Goal: Information Seeking & Learning: Check status

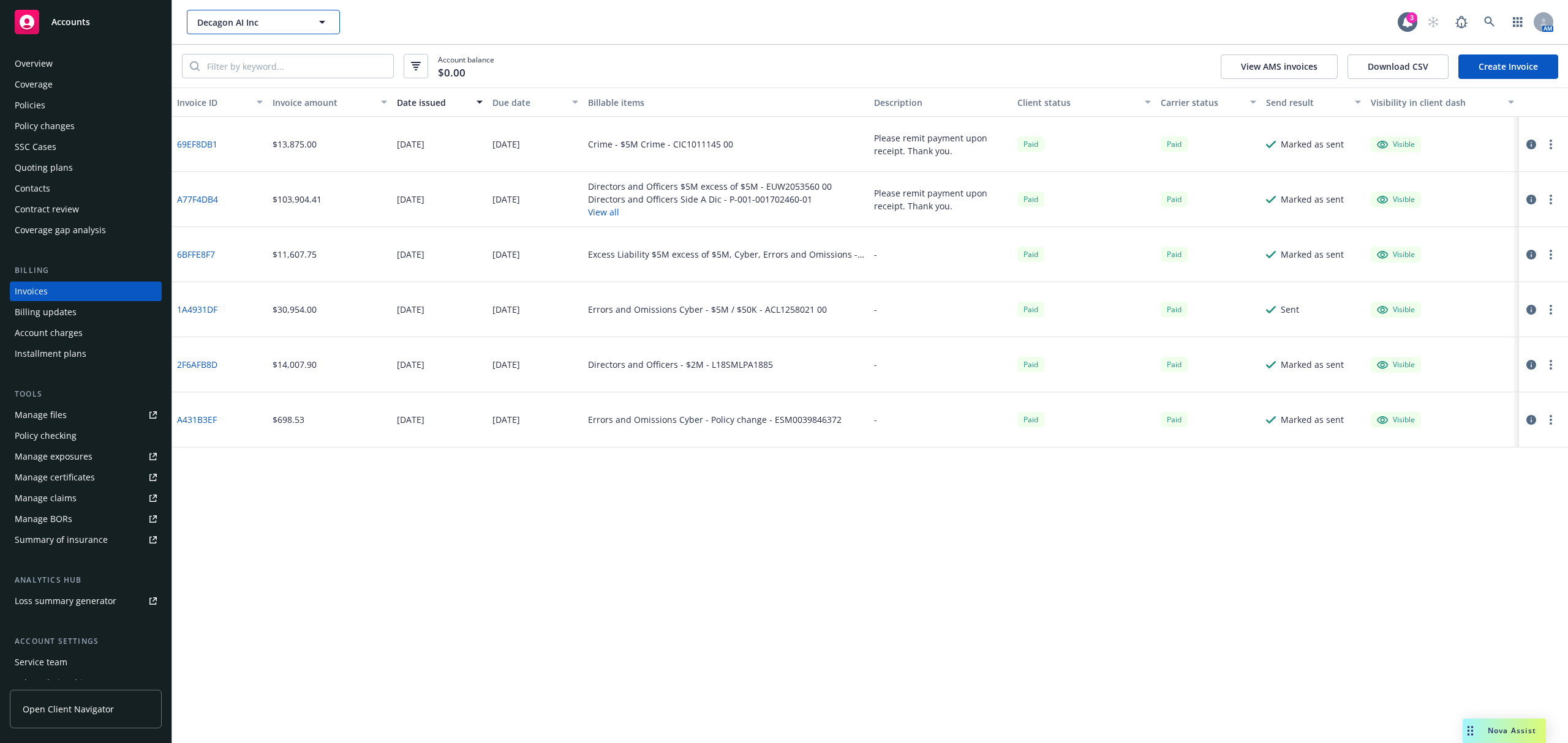
click at [235, 28] on button "Decagon AI Inc" at bounding box center [263, 22] width 153 height 25
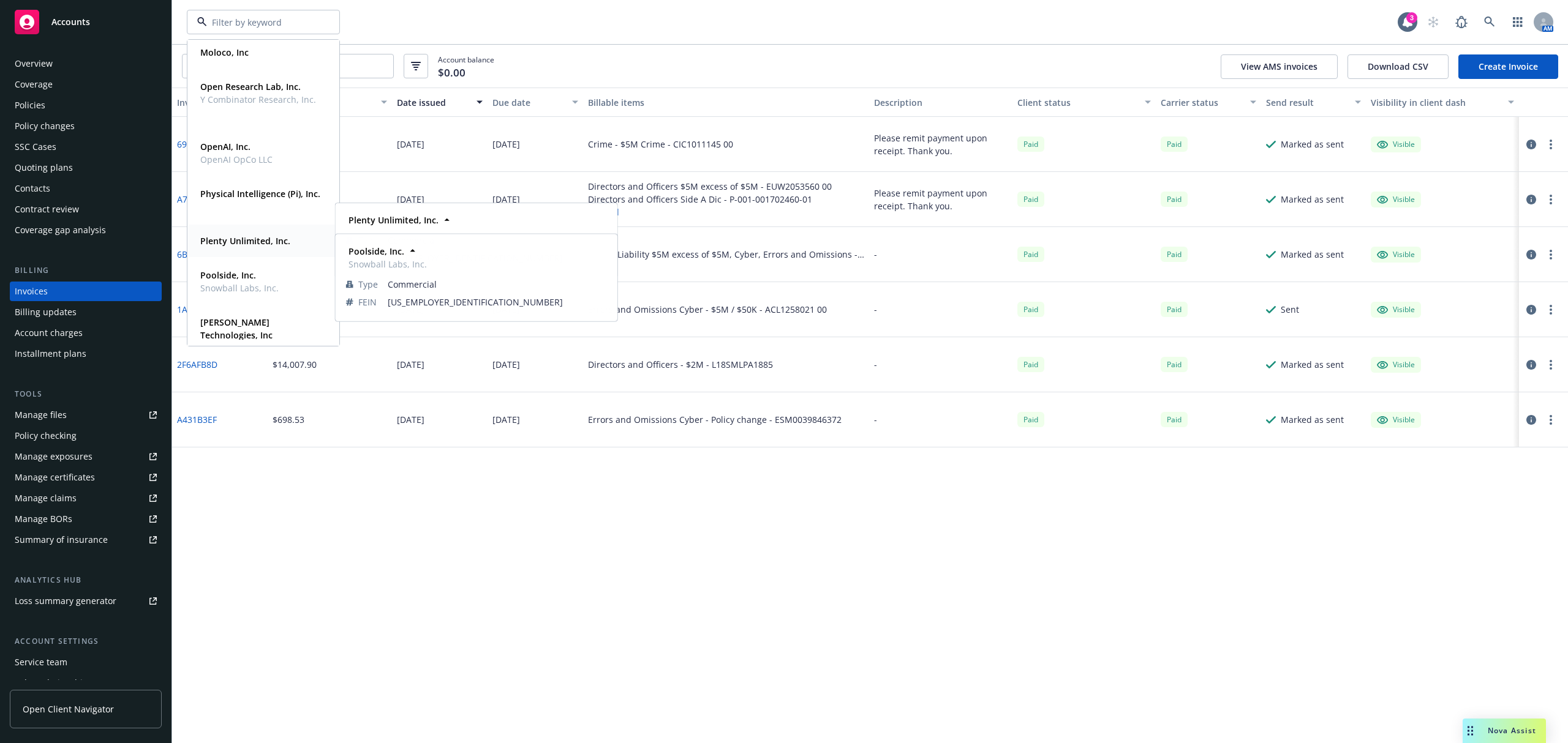
click at [262, 248] on div "Plenty Unlimited, Inc." at bounding box center [243, 241] width 97 height 18
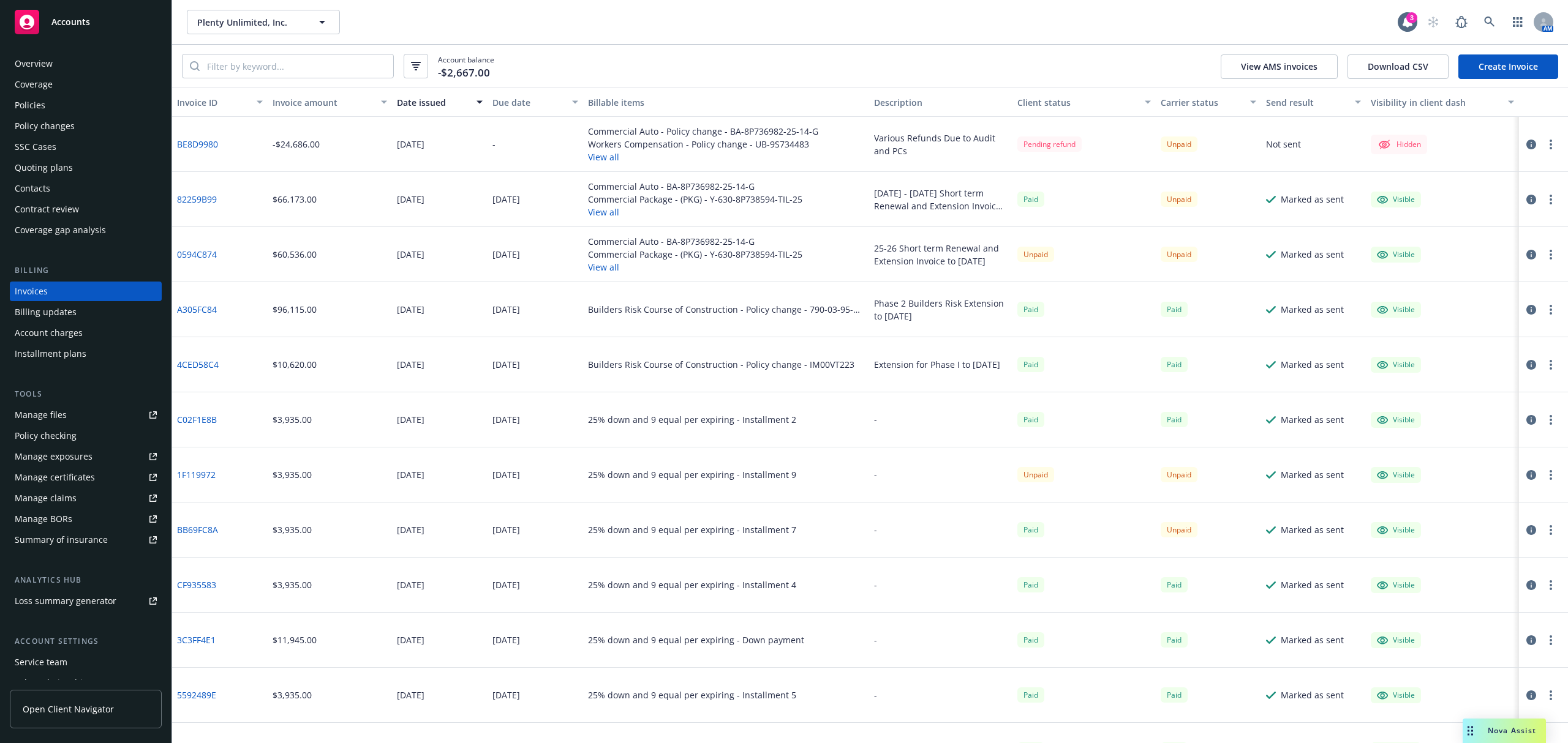
click at [192, 201] on link "82259B99" at bounding box center [197, 199] width 40 height 13
click at [207, 257] on link "0594C874" at bounding box center [197, 254] width 40 height 13
click at [59, 108] on div "Policies" at bounding box center [85, 105] width 142 height 20
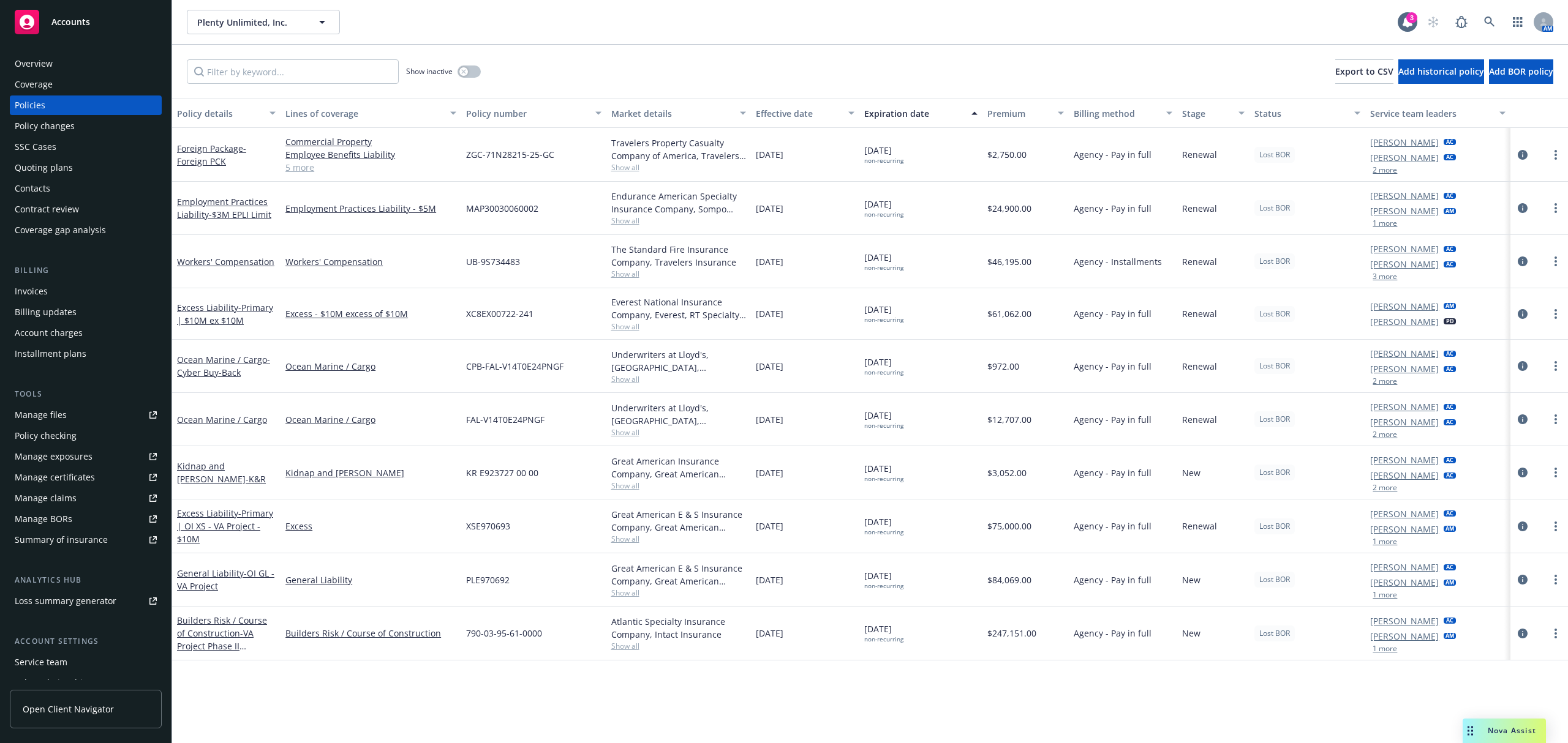
click at [468, 64] on div "Show inactive" at bounding box center [443, 72] width 75 height 25
click at [468, 74] on button "button" at bounding box center [469, 72] width 24 height 12
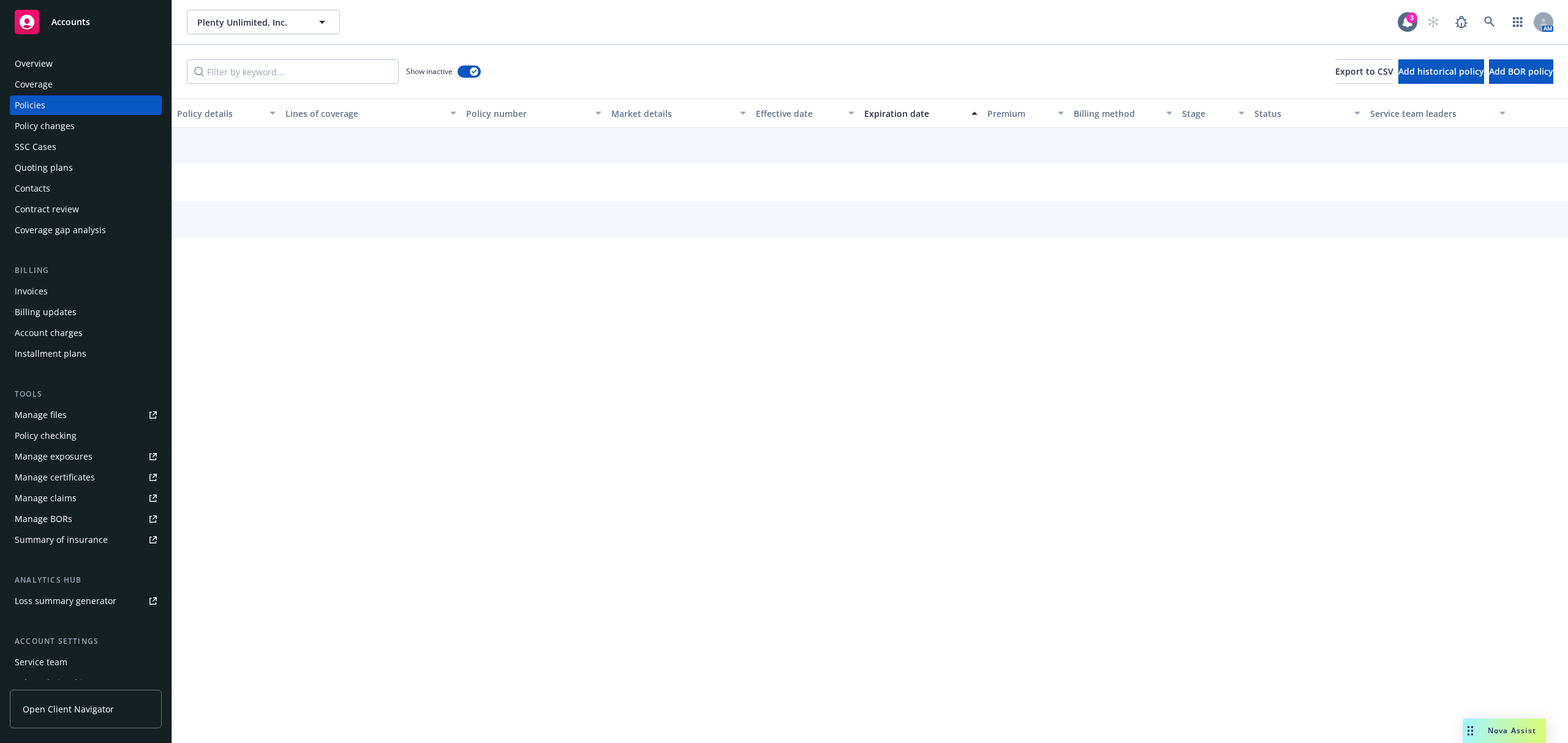
click at [273, 84] on div "Show inactive Export to CSV Add historical policy Add BOR policy" at bounding box center [870, 71] width 1396 height 54
click at [260, 75] on input "Filter by keyword..." at bounding box center [293, 72] width 212 height 25
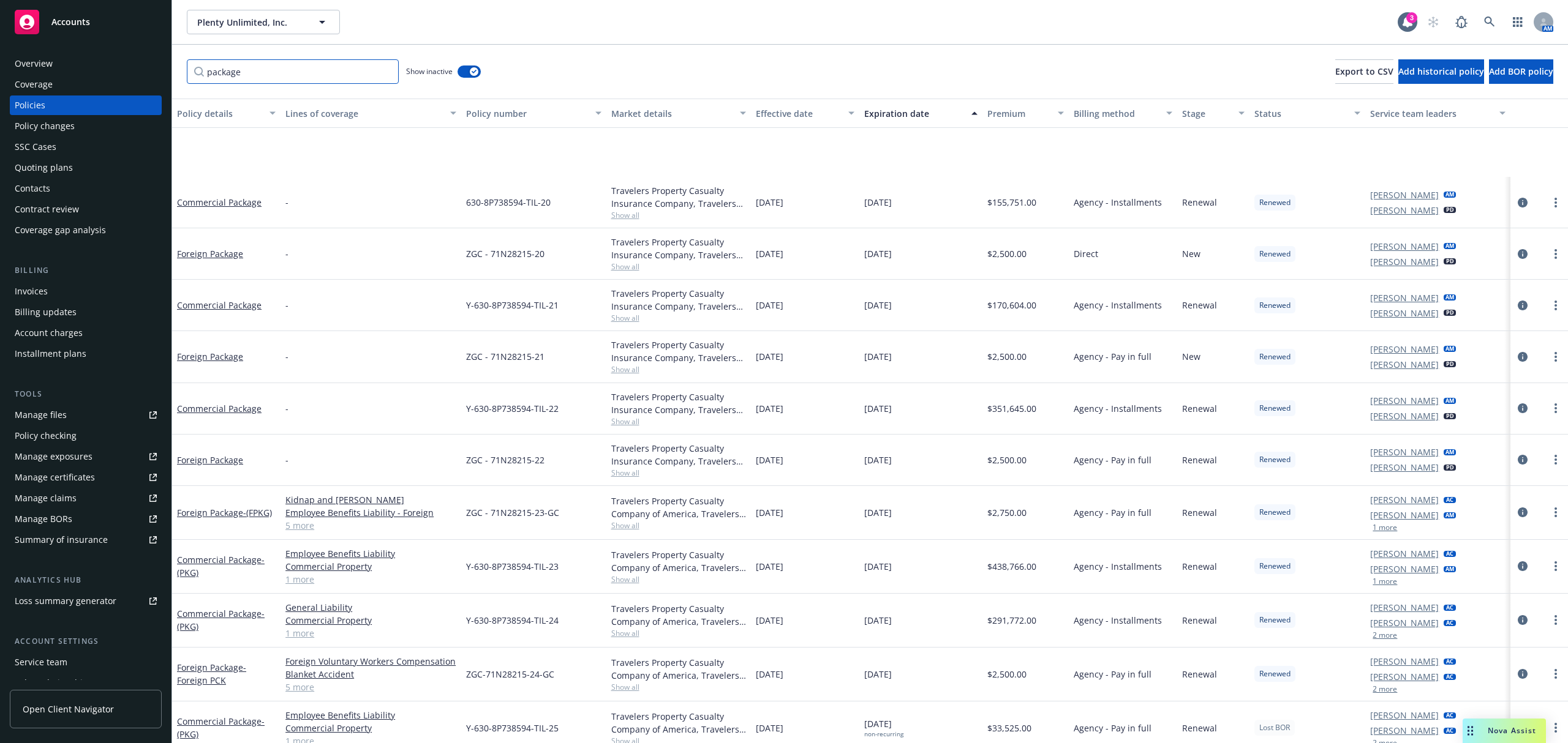
scroll to position [123, 0]
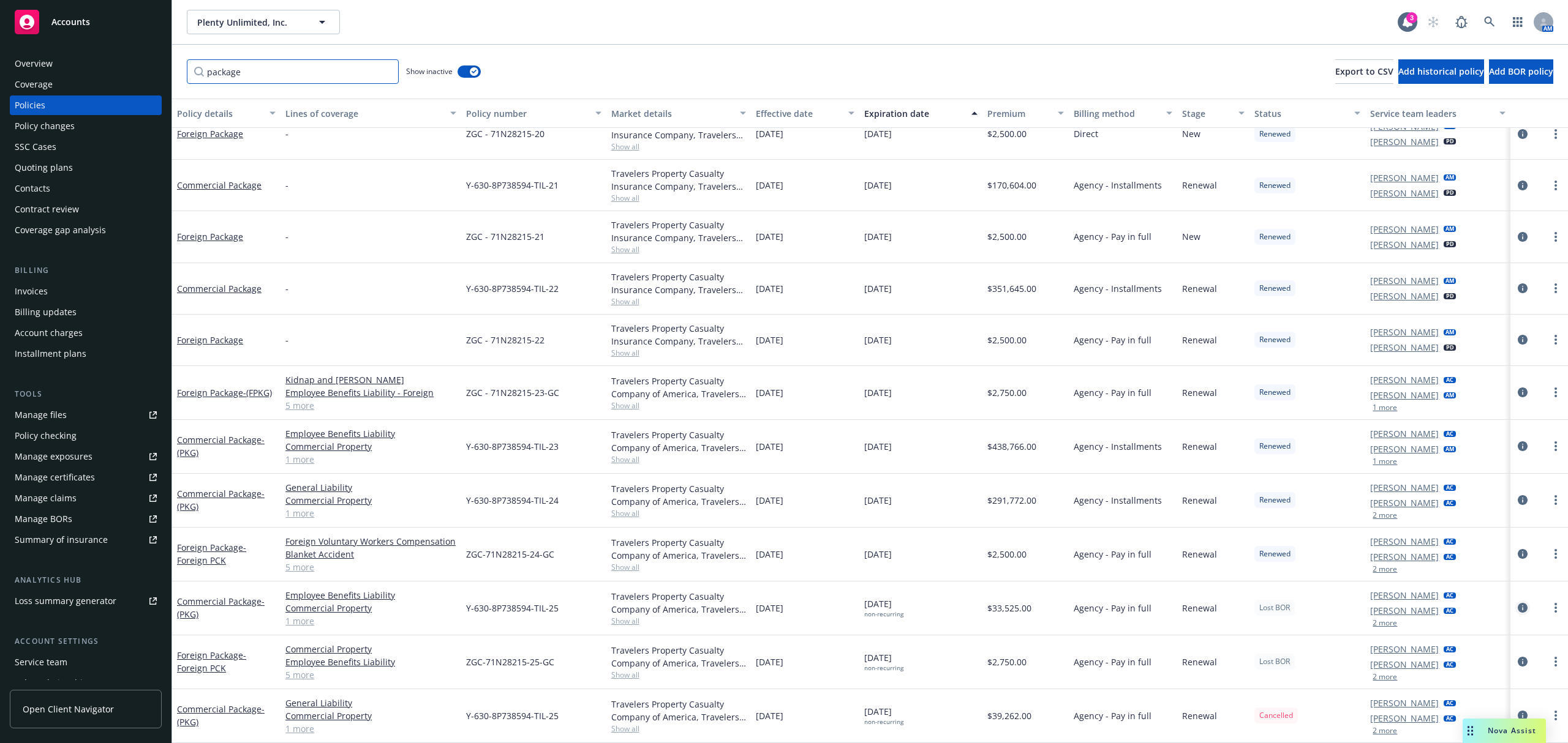
type input "package"
click at [1518, 608] on icon "circleInformation" at bounding box center [1523, 608] width 10 height 10
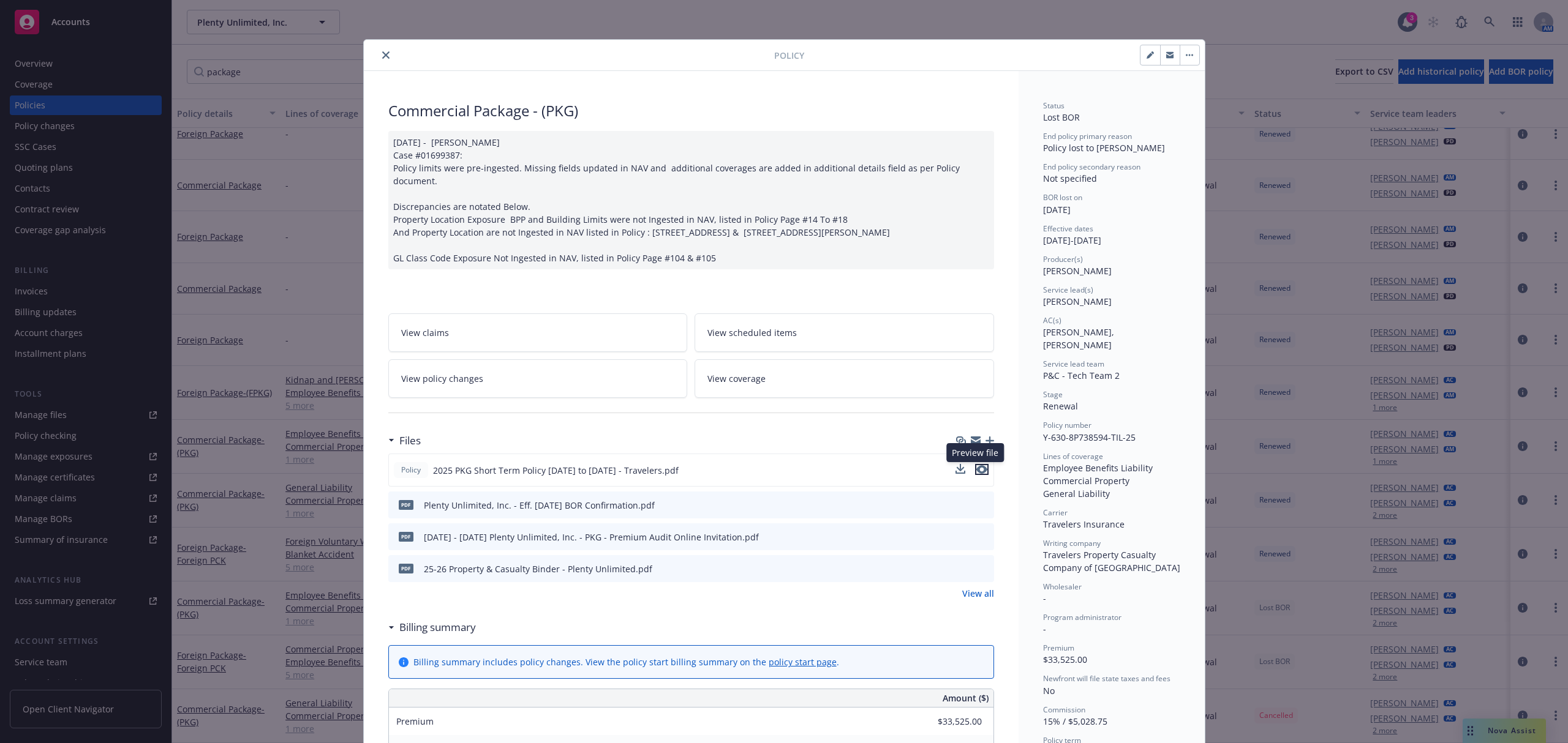
click at [978, 471] on icon "preview file" at bounding box center [982, 469] width 11 height 9
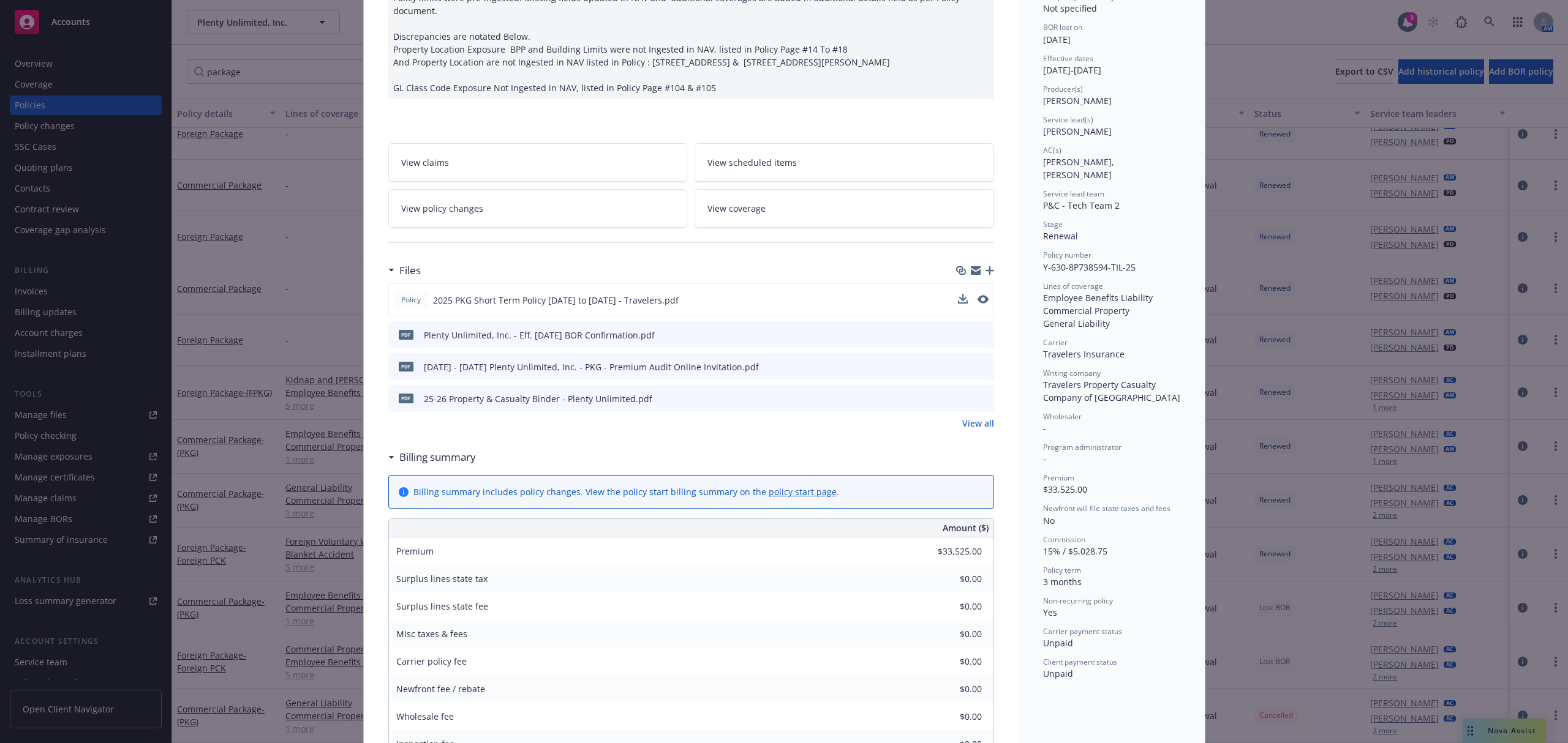
scroll to position [172, 0]
click at [512, 214] on link "View policy changes" at bounding box center [538, 207] width 299 height 38
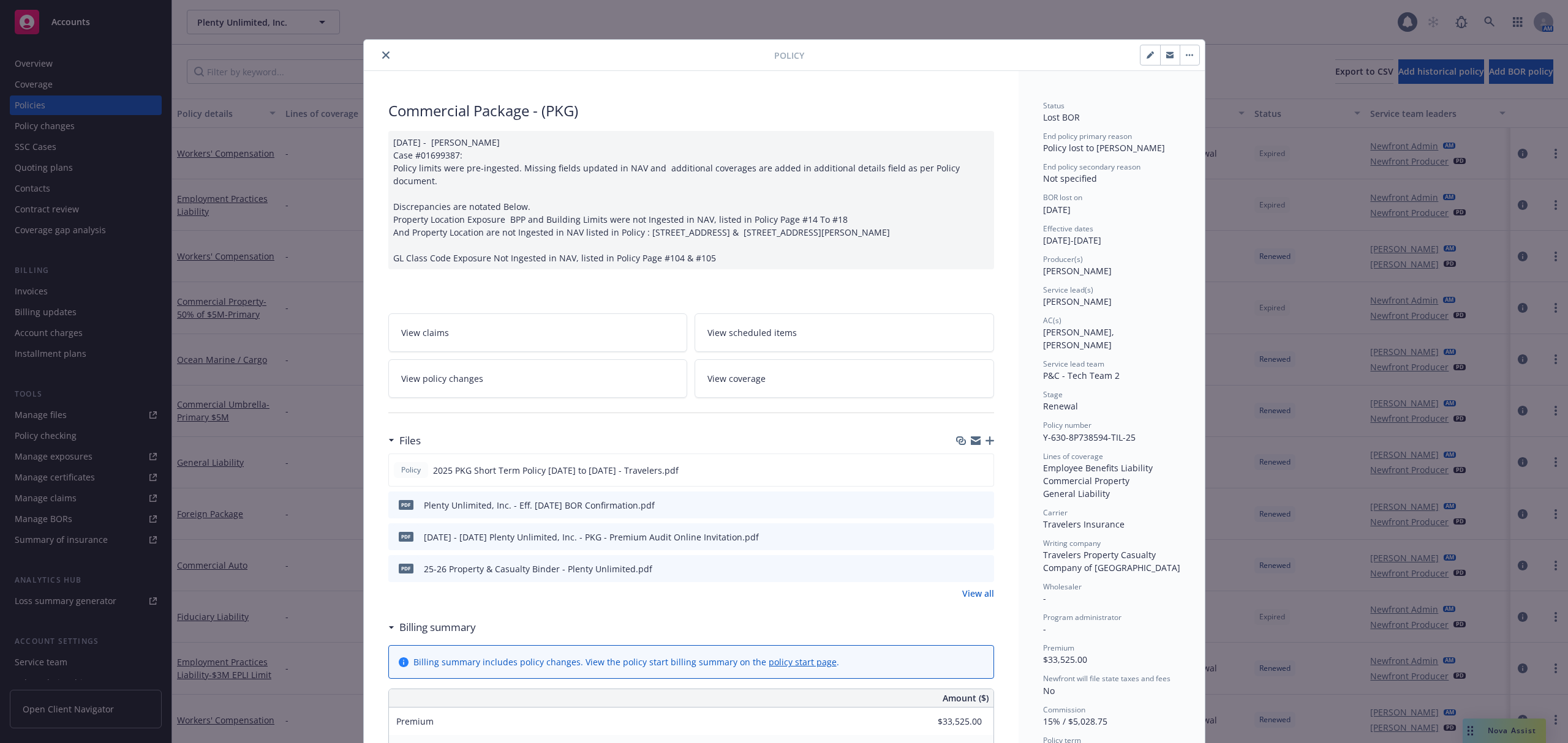
scroll to position [125, 0]
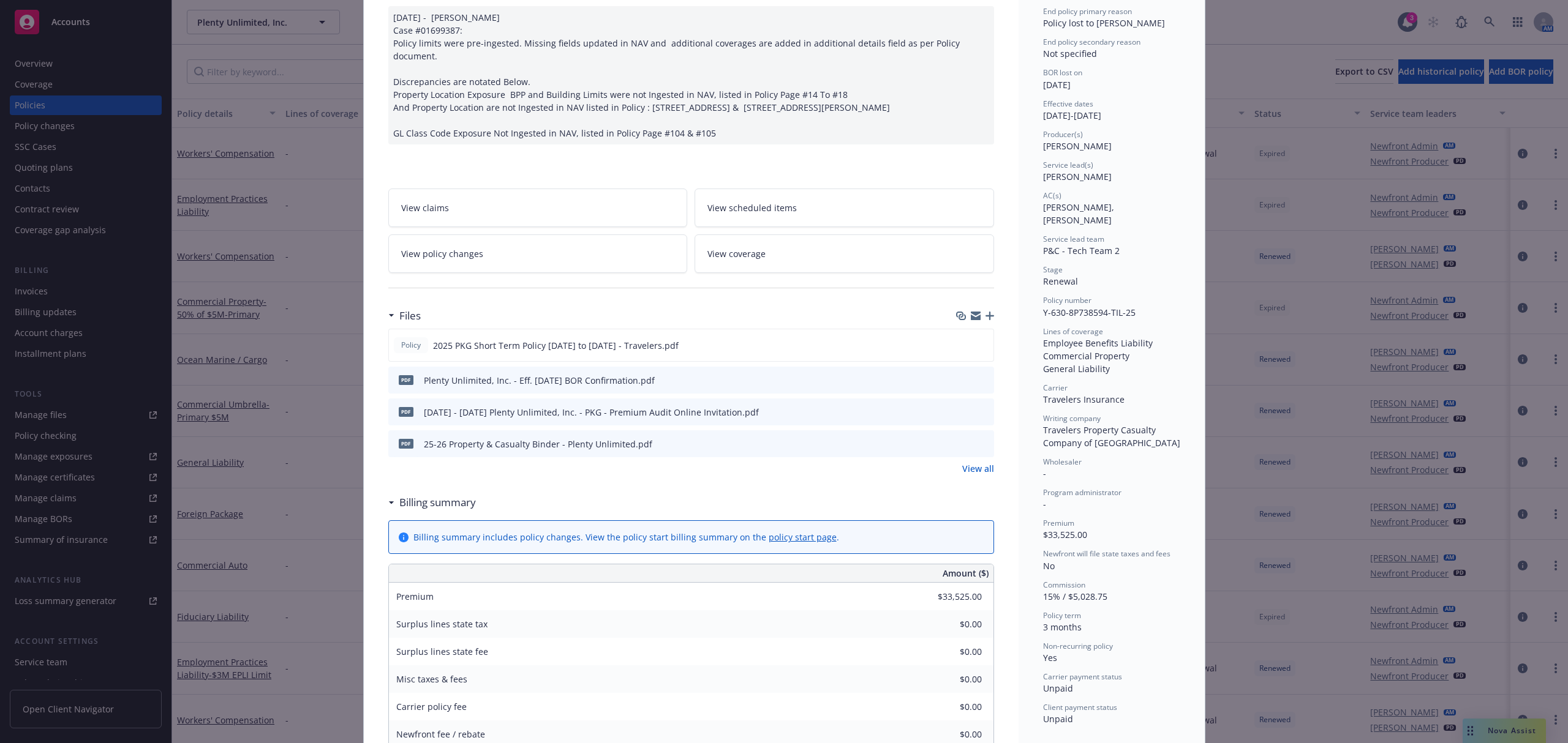
click at [979, 446] on icon "preview file" at bounding box center [983, 443] width 11 height 9
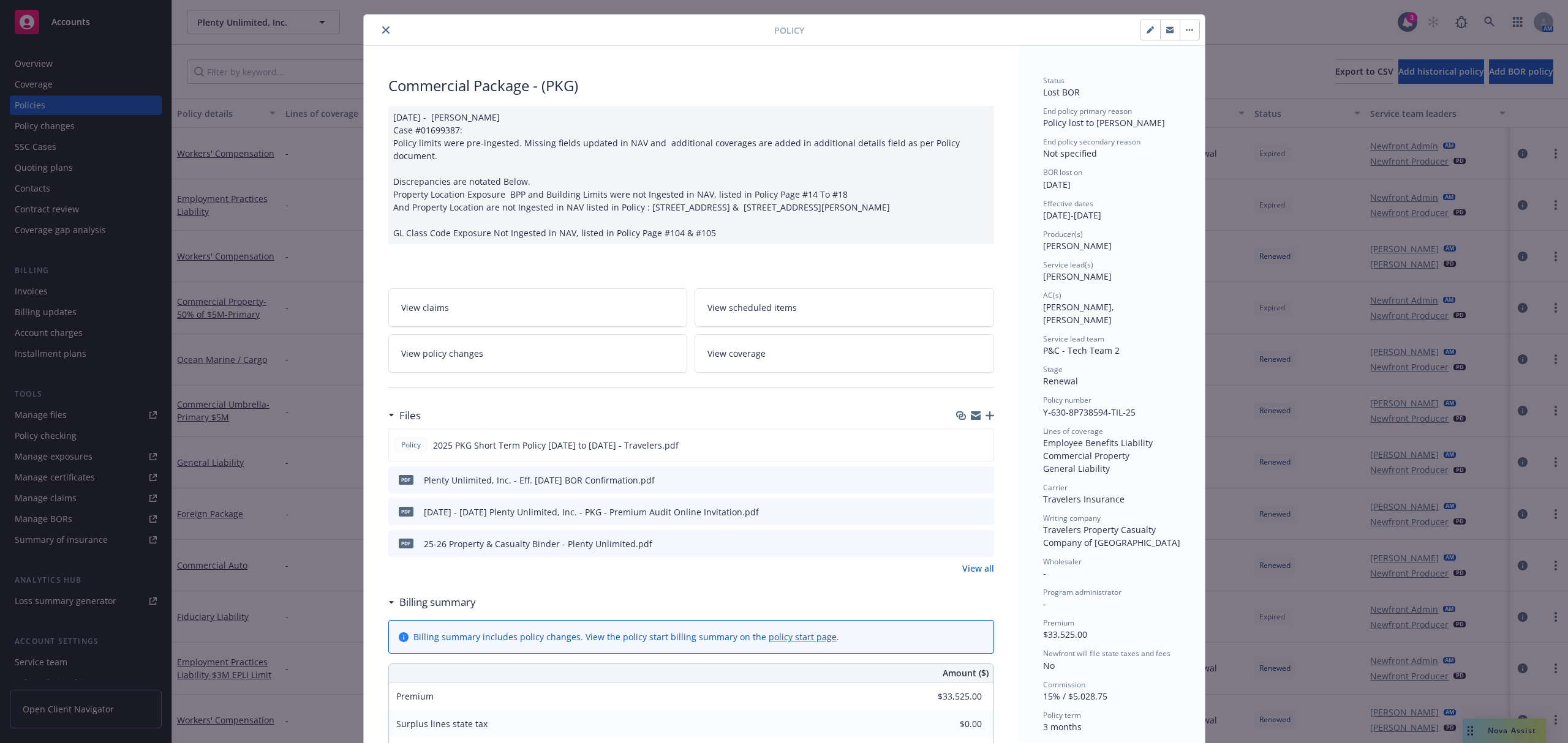
scroll to position [25, 0]
click at [981, 452] on button at bounding box center [983, 446] width 11 height 13
click at [976, 446] on icon "preview file" at bounding box center [982, 445] width 11 height 9
click at [977, 541] on icon "preview file" at bounding box center [983, 544] width 11 height 9
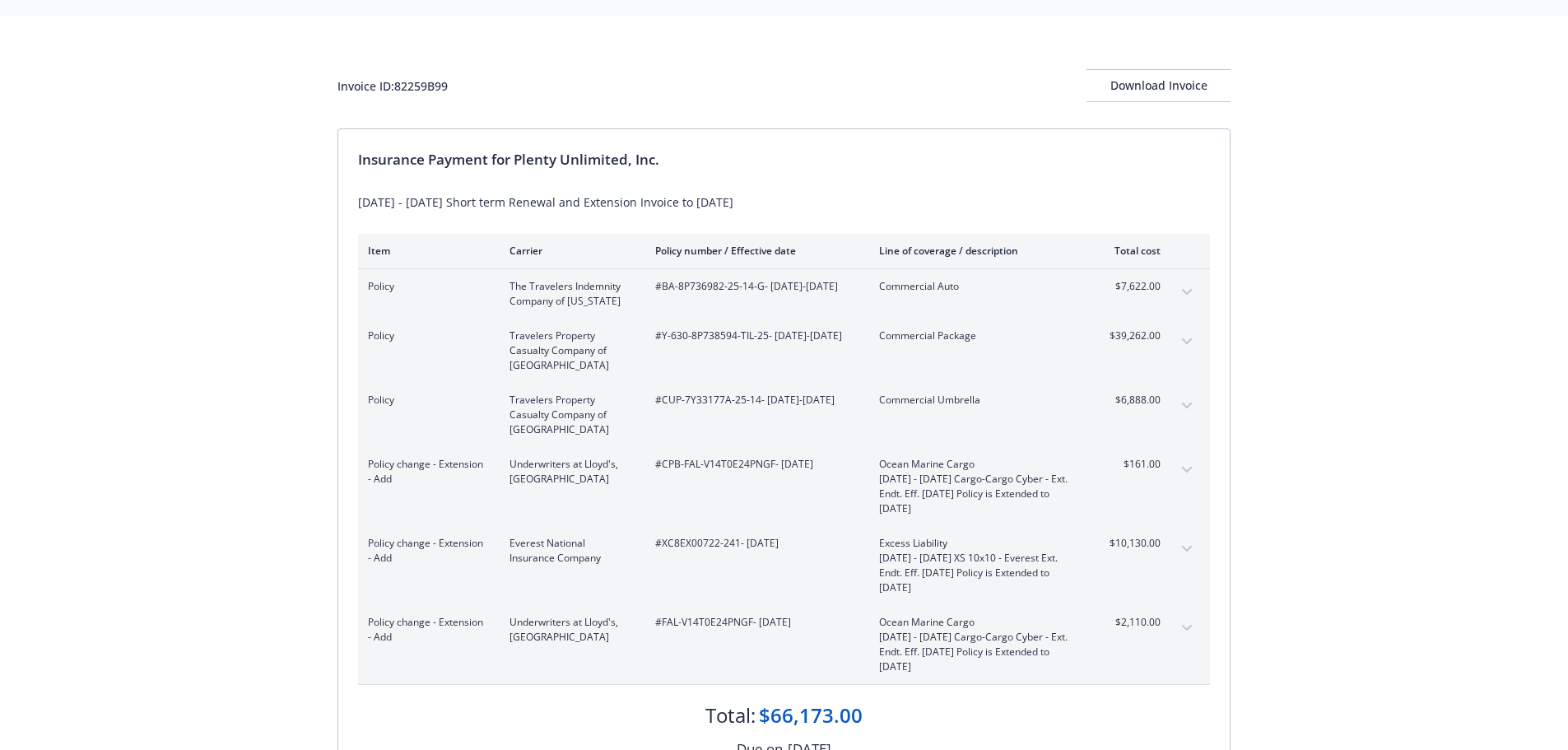
scroll to position [73, 0]
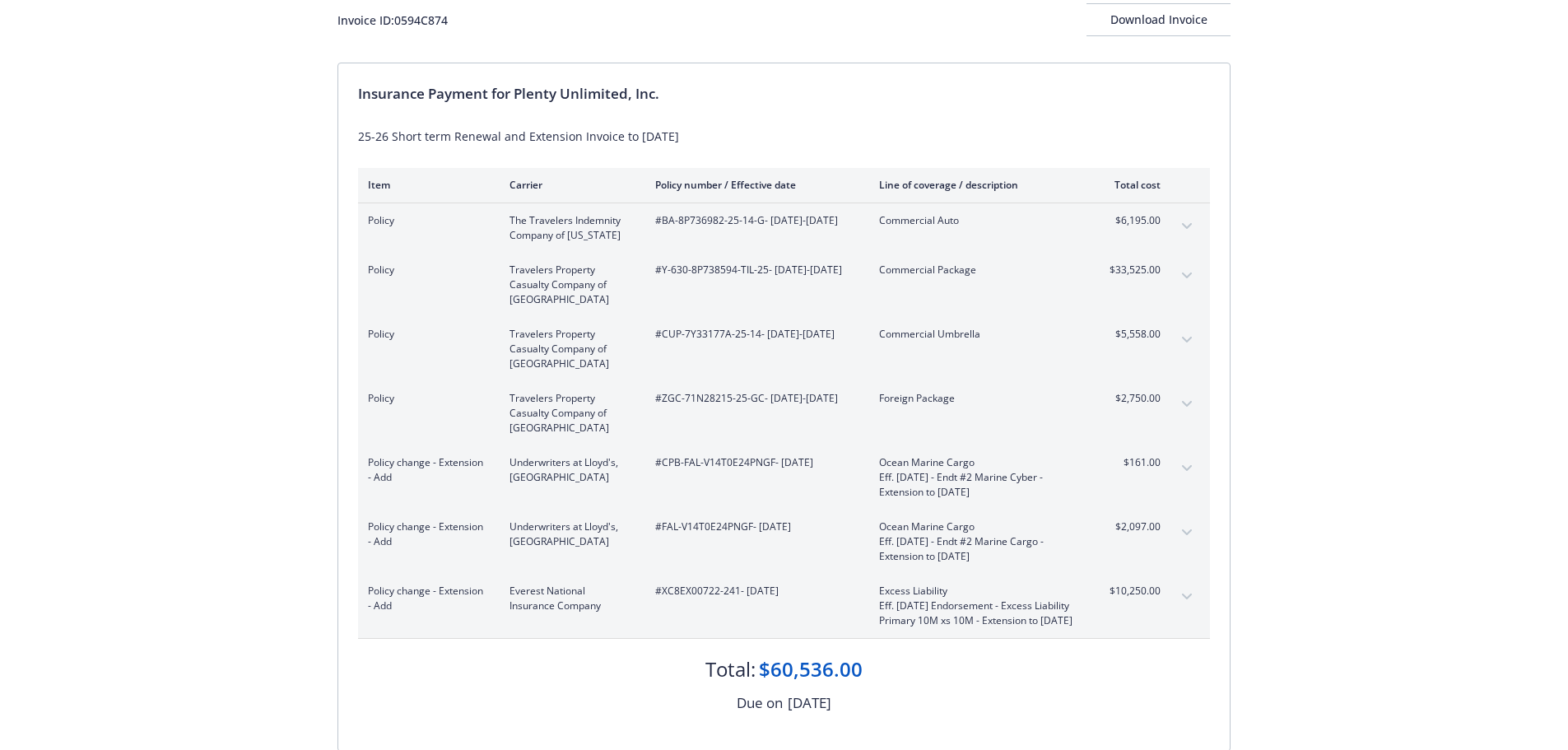
scroll to position [117, 0]
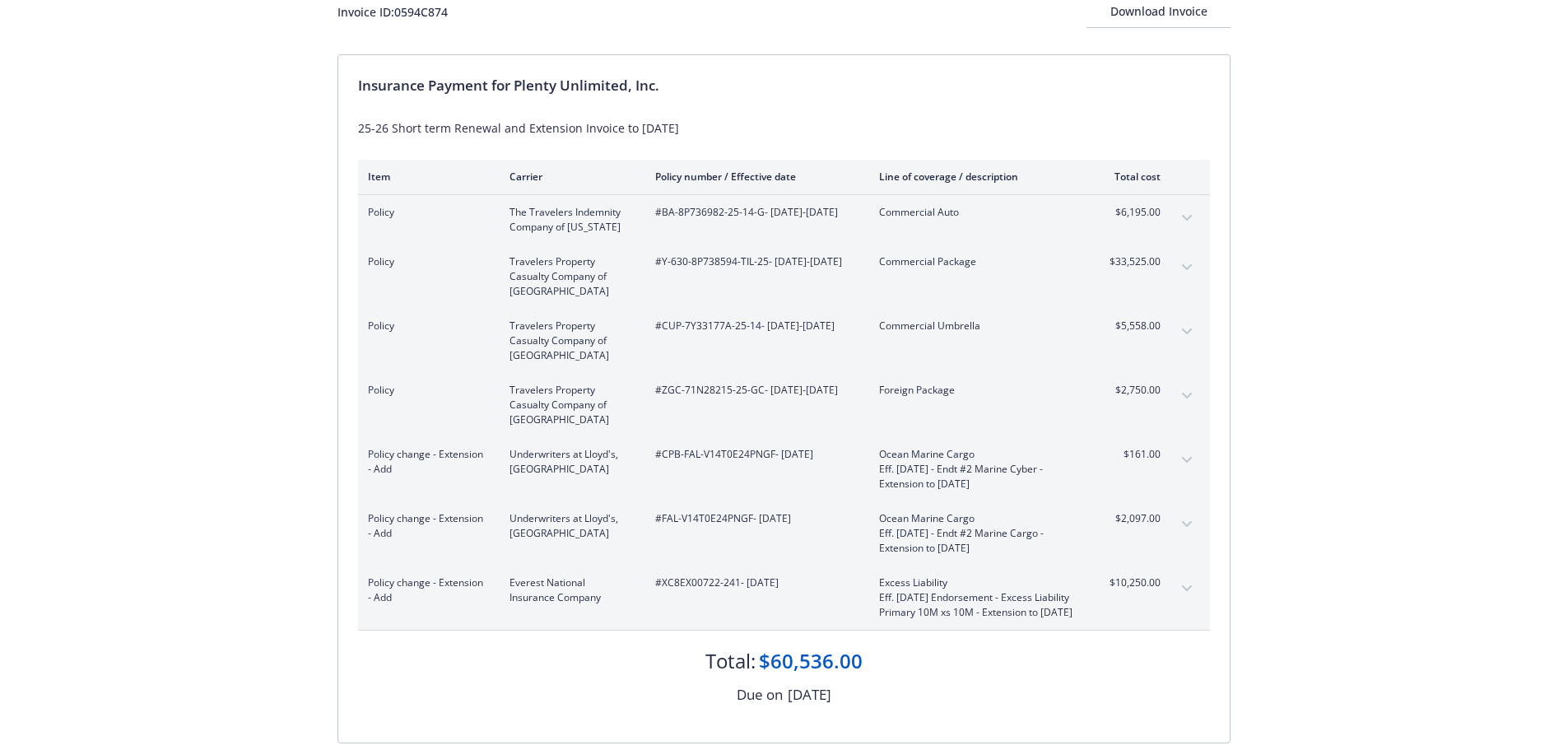
click at [1190, 269] on icon "expand content" at bounding box center [1187, 267] width 10 height 7
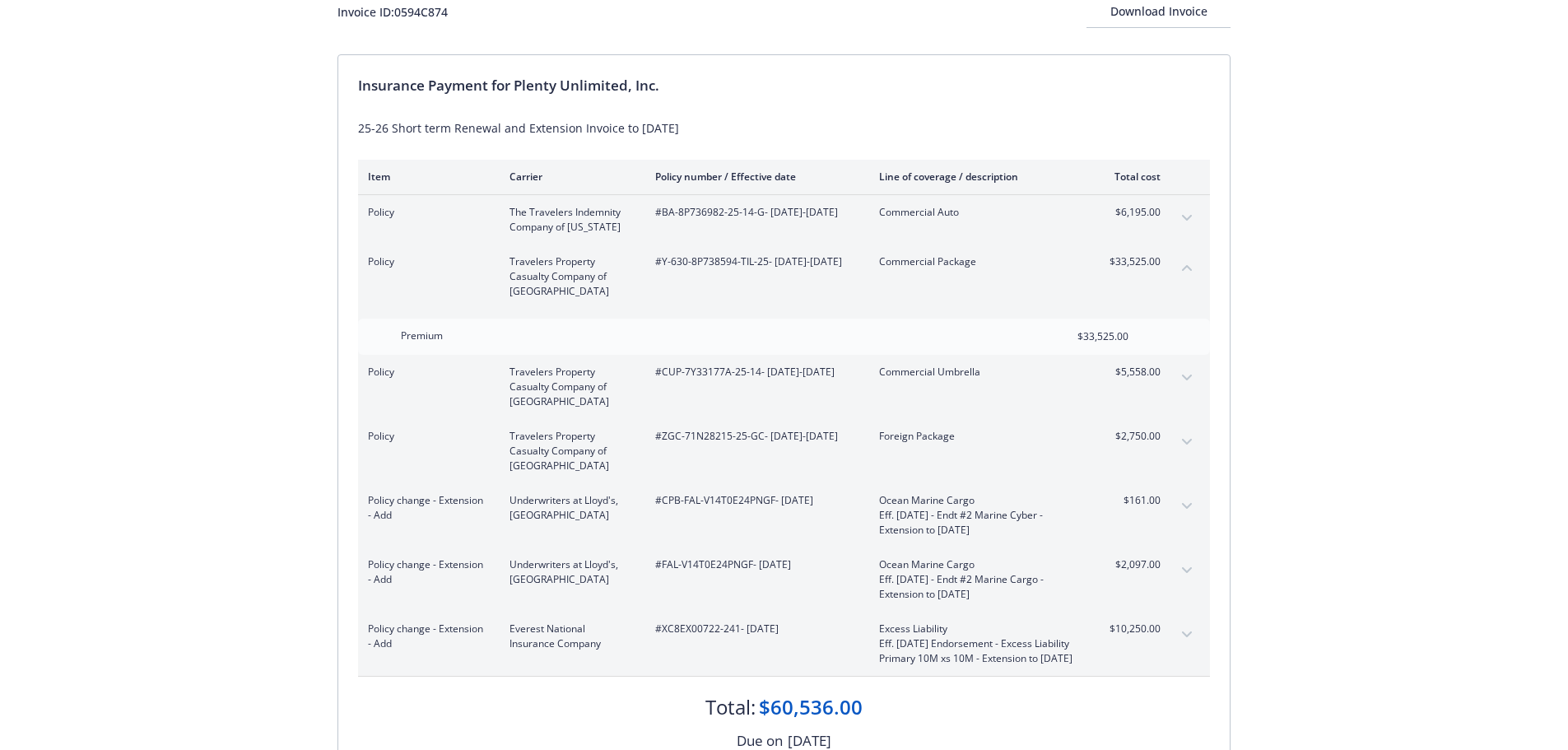
click at [1192, 276] on button "collapse content" at bounding box center [1187, 267] width 27 height 27
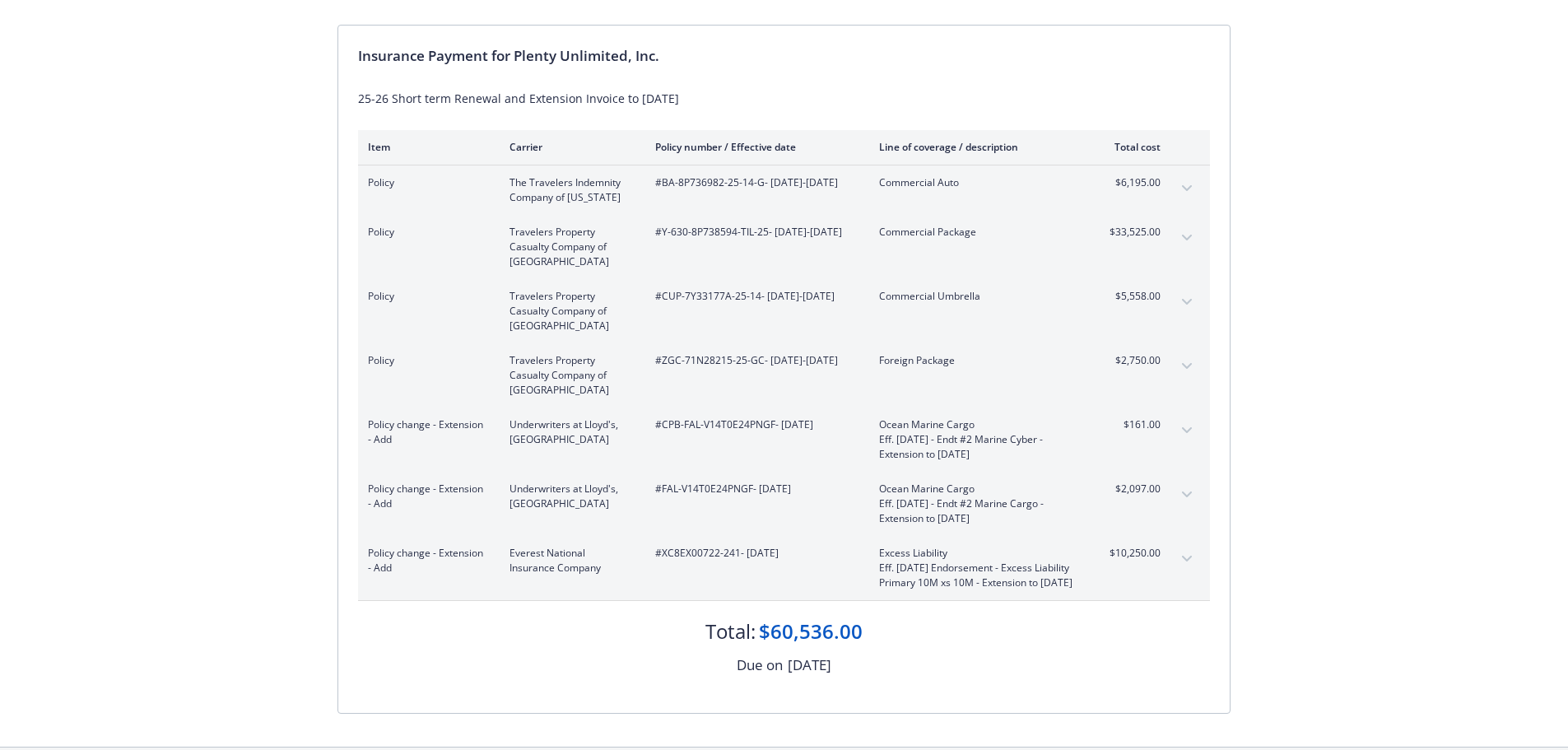
scroll to position [146, 0]
